Goal: Information Seeking & Learning: Learn about a topic

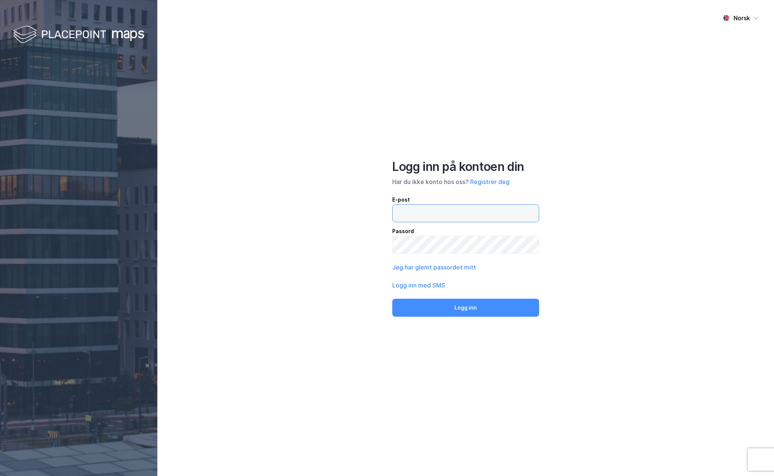
click at [447, 209] on input "email" at bounding box center [466, 213] width 146 height 17
type input "[EMAIL_ADDRESS][DOMAIN_NAME]"
click at [392, 299] on button "Logg inn" at bounding box center [465, 308] width 147 height 18
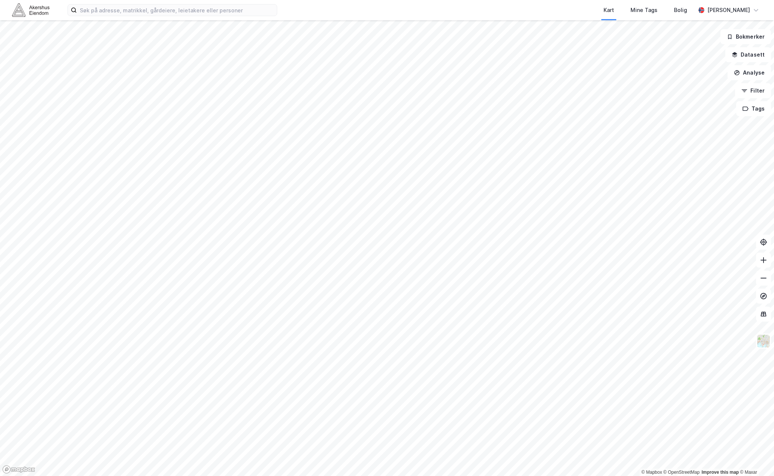
click at [548, 0] on html "Kart Mine Tags [PERSON_NAME] © Mapbox © OpenStreetMap Improve this map © Maxar …" at bounding box center [387, 238] width 774 height 476
